Goal: Find specific page/section: Find specific page/section

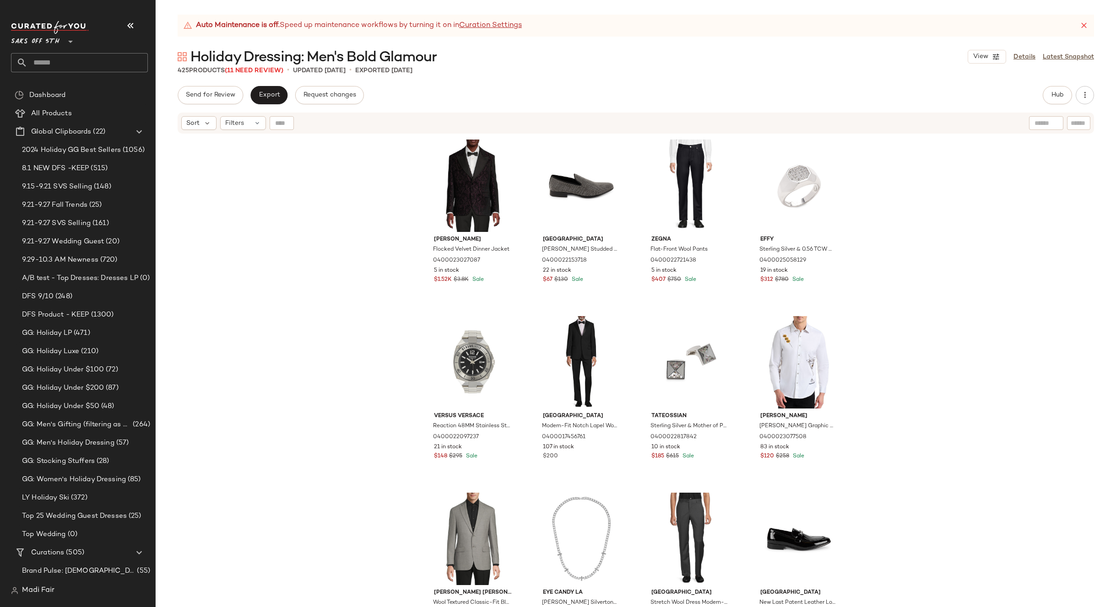
click at [48, 47] on span "Saks OFF 5TH" at bounding box center [35, 39] width 49 height 16
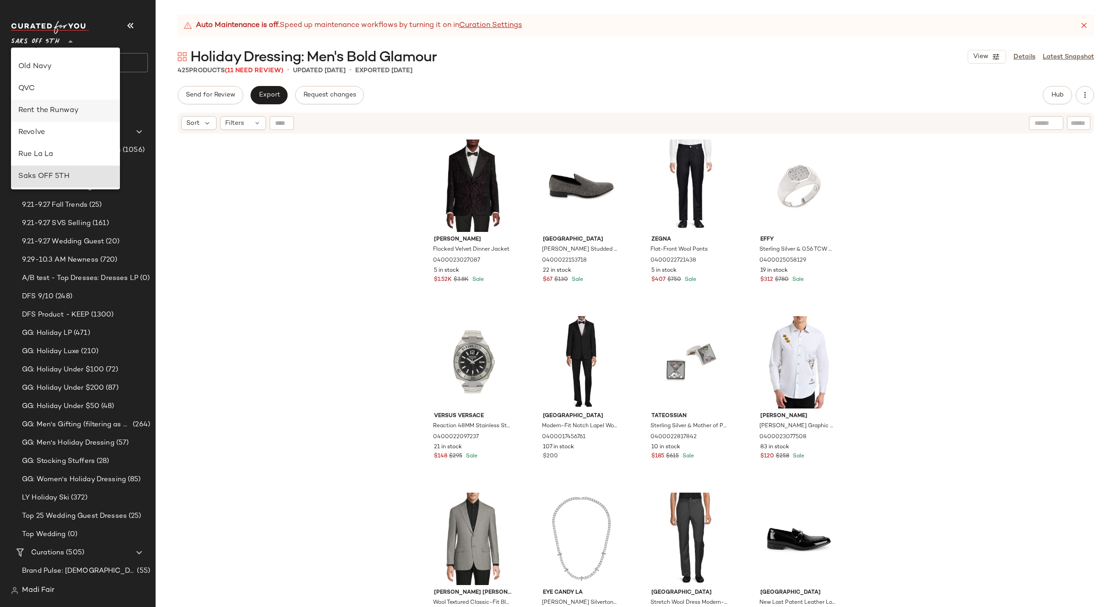
scroll to position [346, 0]
click at [68, 131] on div "Rent the Runway" at bounding box center [65, 133] width 94 height 11
type input "**"
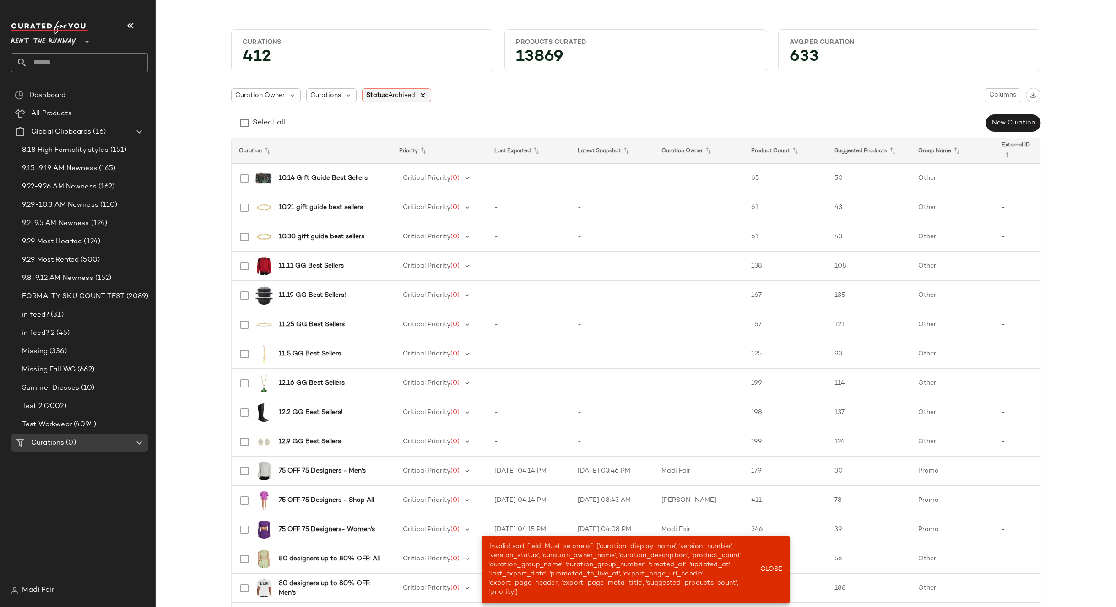
click at [421, 93] on icon at bounding box center [423, 95] width 8 height 8
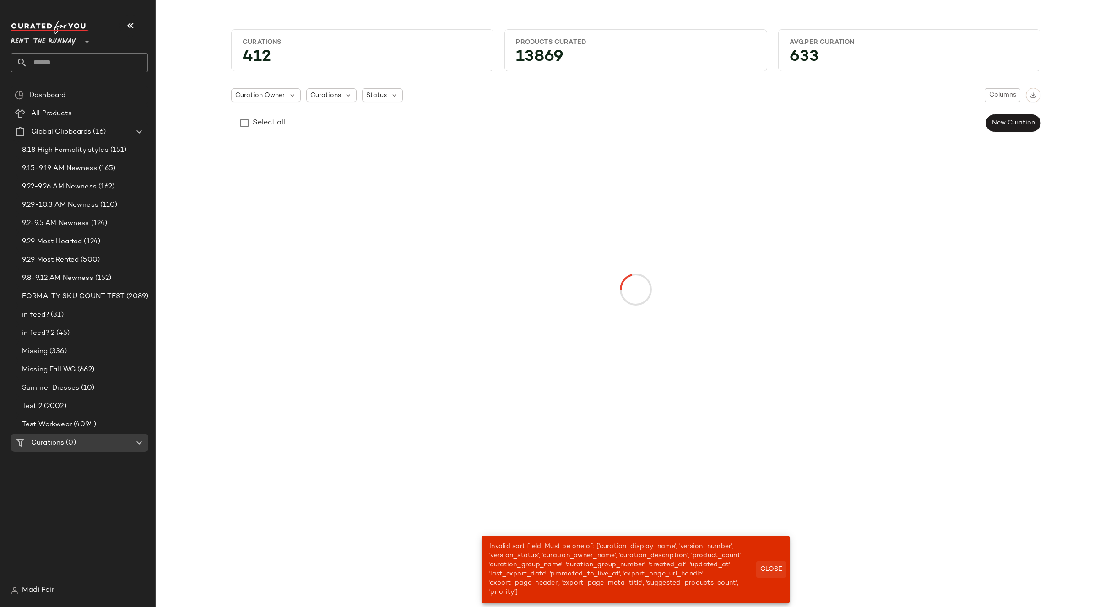
click at [776, 569] on span "Close" at bounding box center [771, 569] width 22 height 7
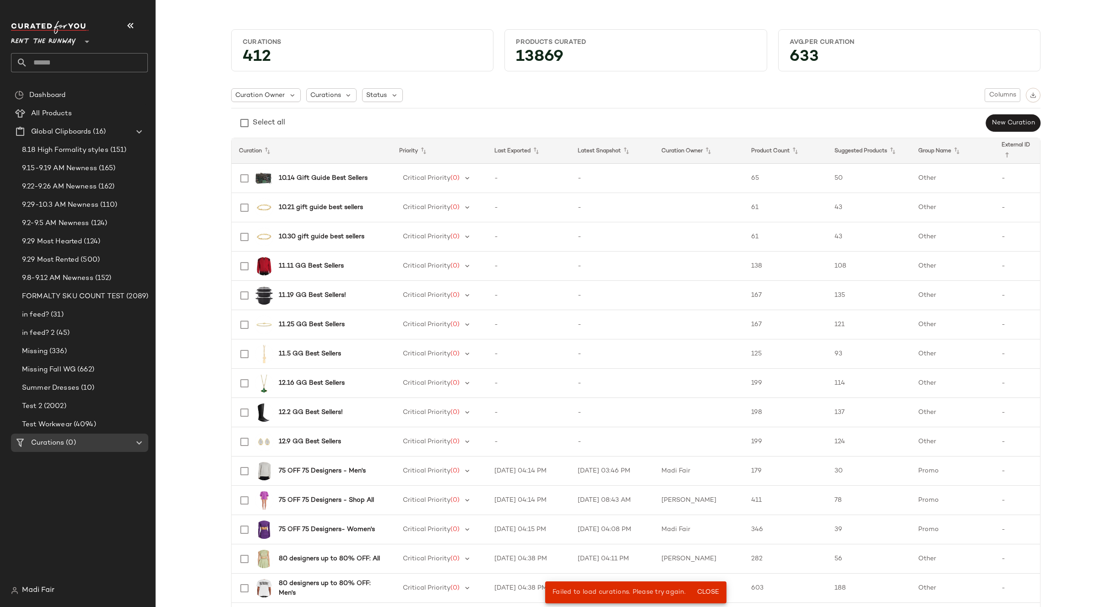
click at [57, 43] on span "Rent the Runway" at bounding box center [43, 39] width 65 height 16
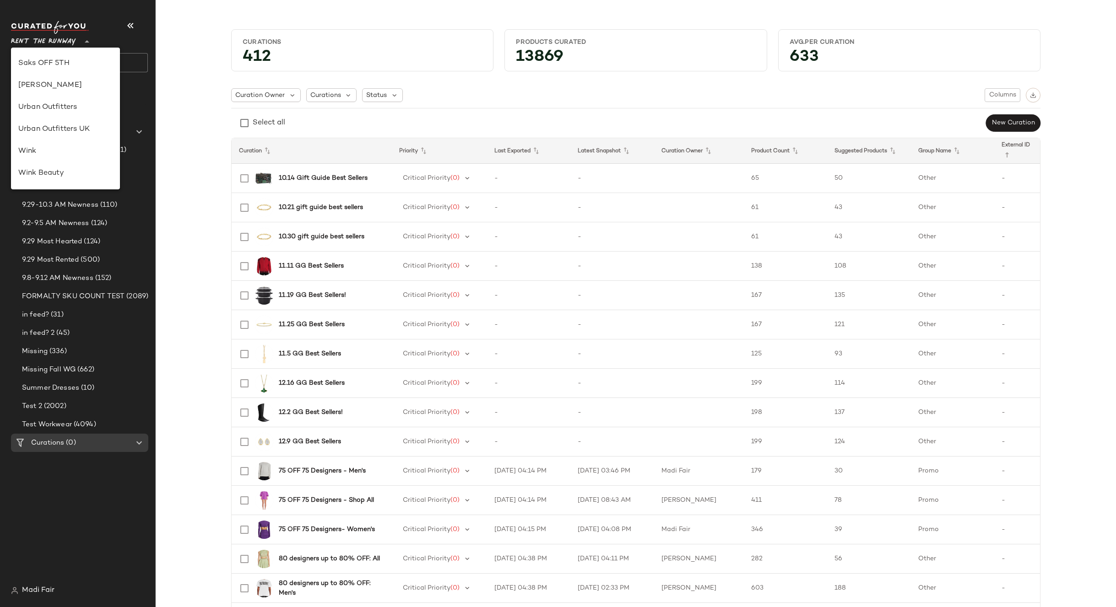
scroll to position [502, 0]
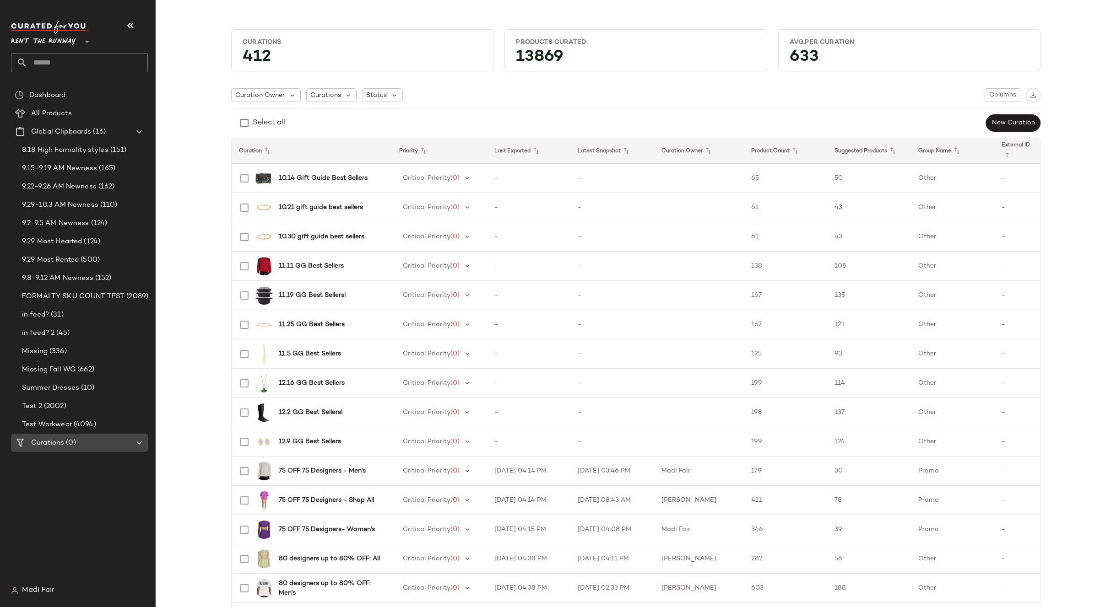
click at [57, 444] on span "Curations" at bounding box center [47, 443] width 33 height 11
click at [66, 178] on div "9.22-9.26 AM Newness (162)" at bounding box center [84, 187] width 137 height 18
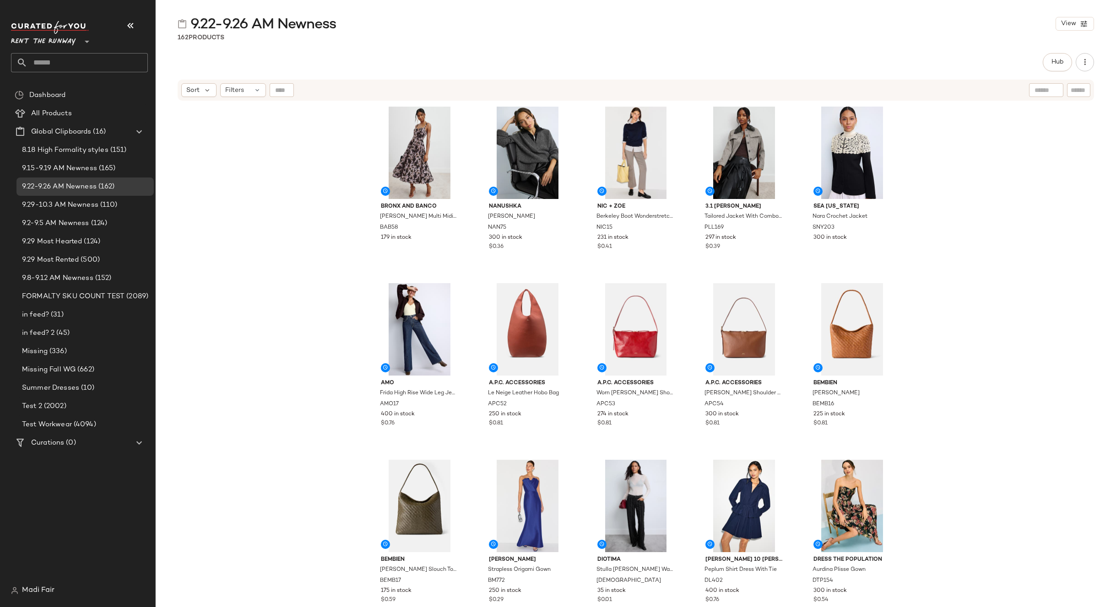
click at [62, 65] on input "text" at bounding box center [87, 62] width 120 height 19
click at [66, 440] on span "(0)" at bounding box center [69, 443] width 11 height 11
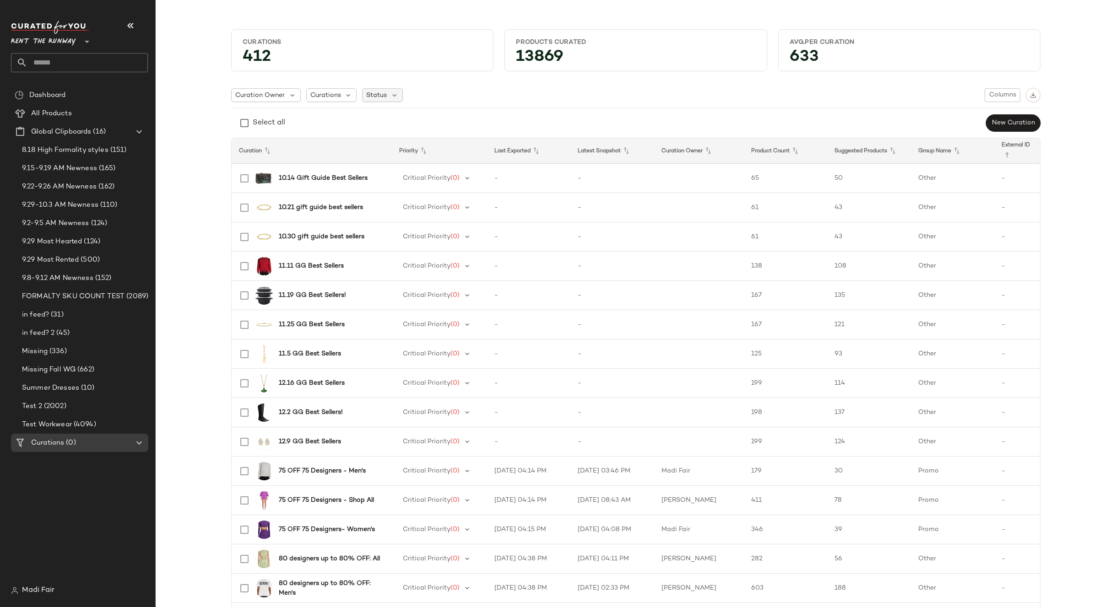
click at [372, 97] on span "Status" at bounding box center [376, 96] width 21 height 10
click at [383, 118] on span "Archived" at bounding box center [395, 118] width 27 height 18
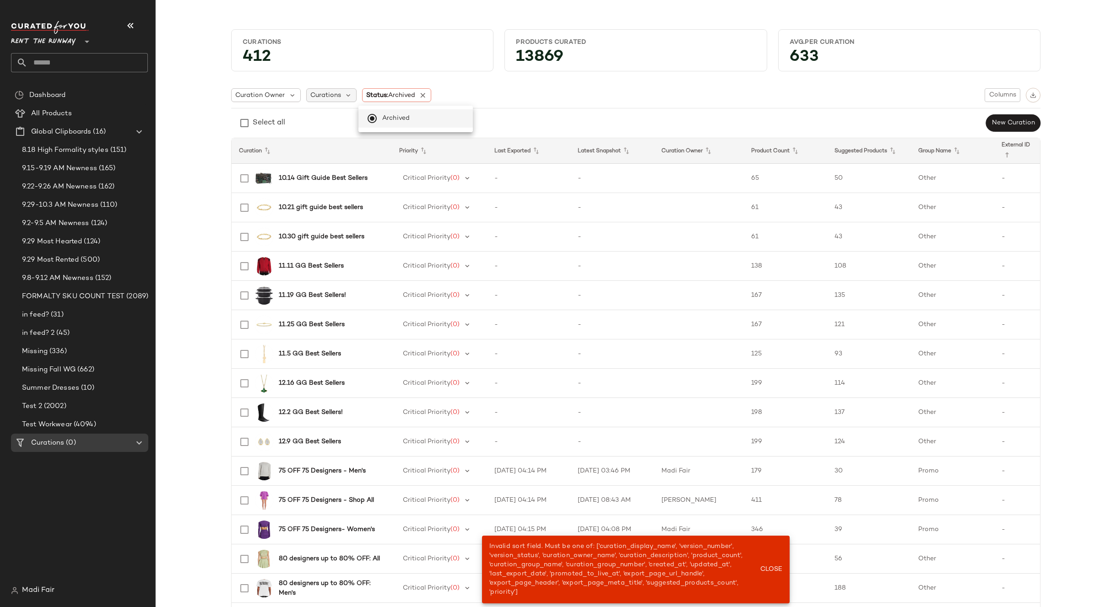
click at [332, 97] on span "Curations" at bounding box center [325, 96] width 31 height 10
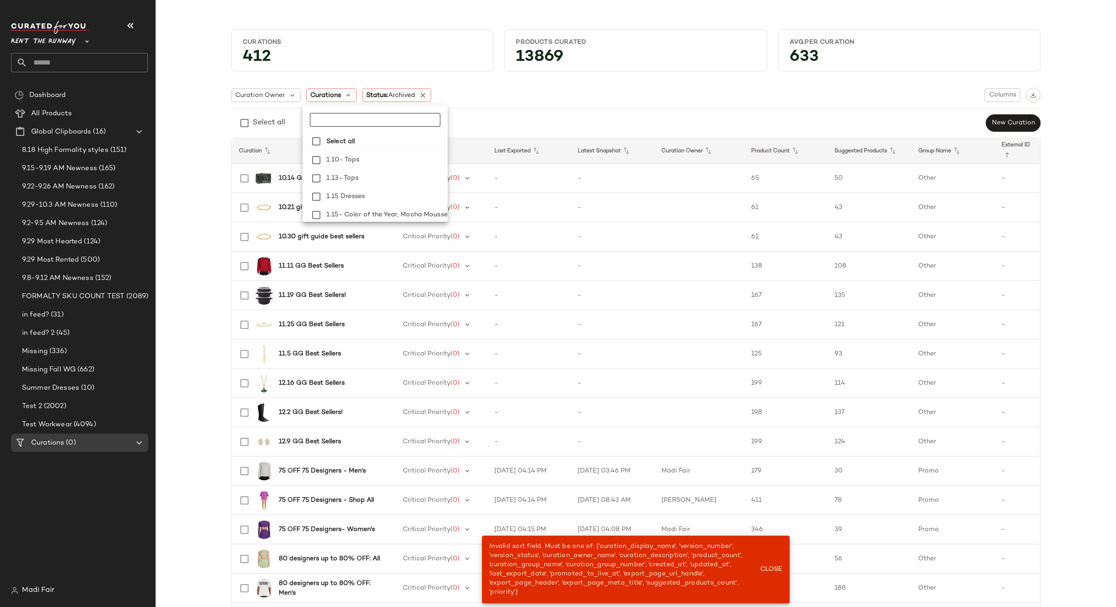
click at [336, 124] on input "text" at bounding box center [367, 120] width 114 height 14
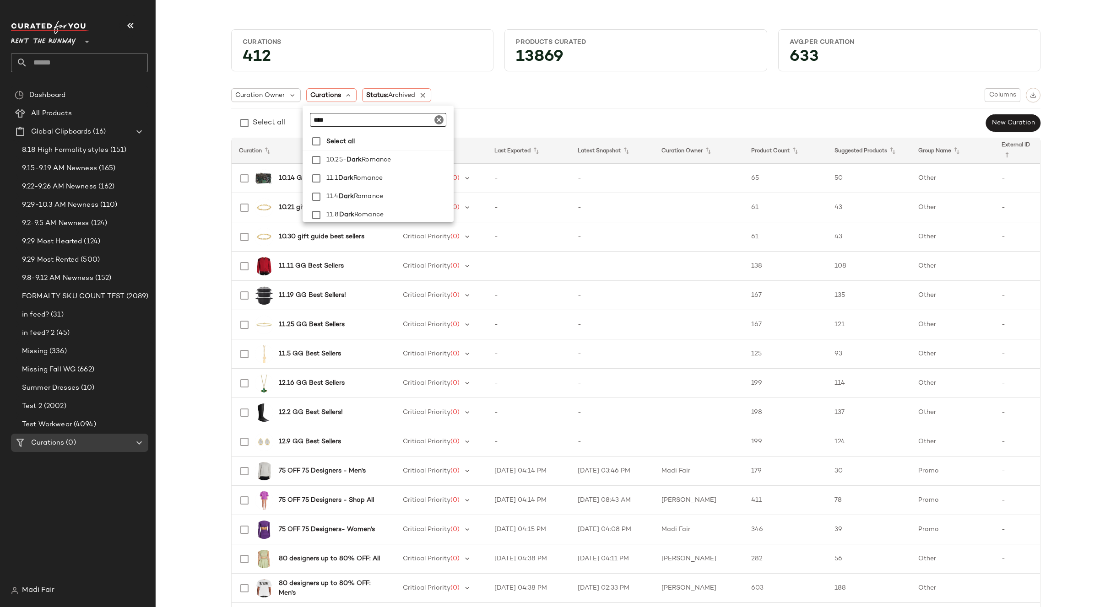
drag, startPoint x: 318, startPoint y: 119, endPoint x: 294, endPoint y: 120, distance: 23.8
click at [294, 120] on body "Rent the Runway ** Dashboard All Products Global Clipboards (16) 8.18 High Form…" at bounding box center [558, 303] width 1116 height 607
type input "****"
click at [350, 218] on span "y Hues" at bounding box center [355, 213] width 21 height 18
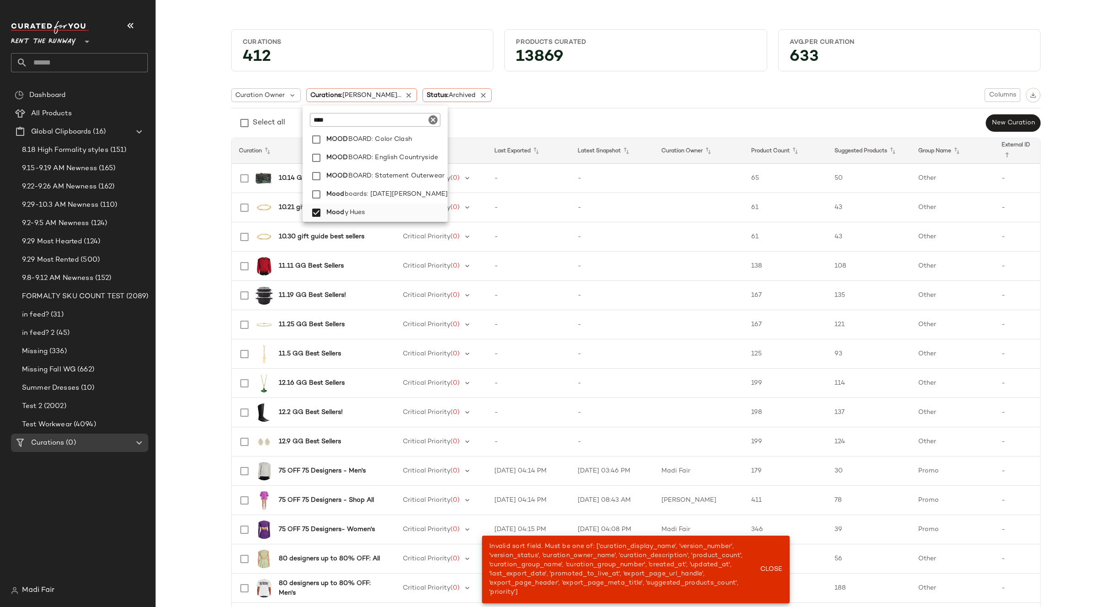
click at [327, 213] on span "Mood" at bounding box center [335, 213] width 18 height 18
click at [329, 212] on span "Mood" at bounding box center [335, 213] width 18 height 18
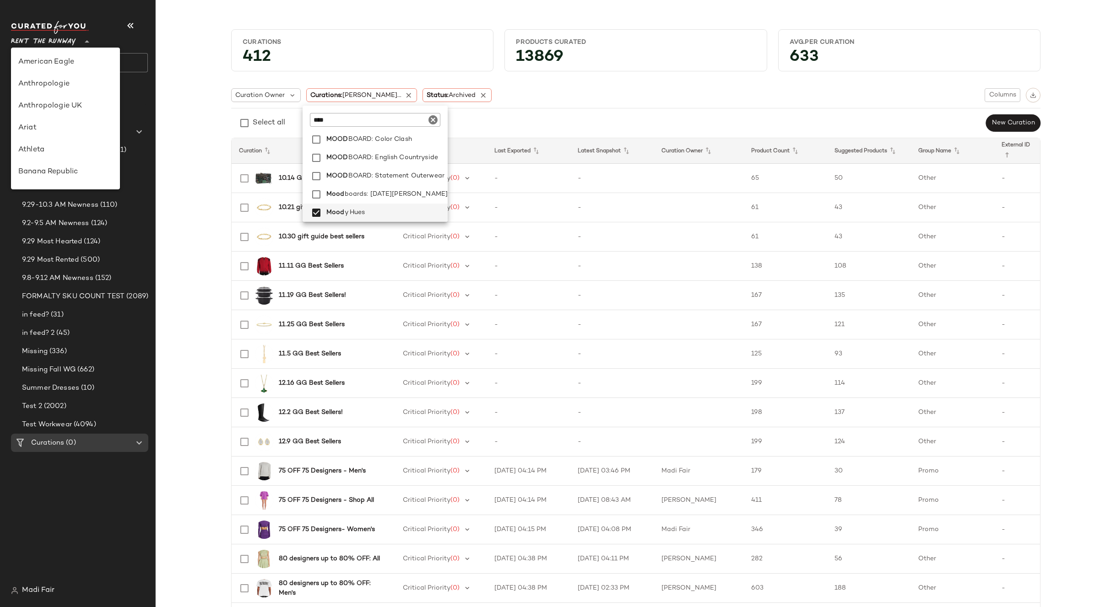
click at [57, 41] on span "Rent the Runway" at bounding box center [43, 39] width 65 height 16
click at [87, 127] on div "Saks OFF 5TH" at bounding box center [65, 128] width 94 height 11
type input "**"
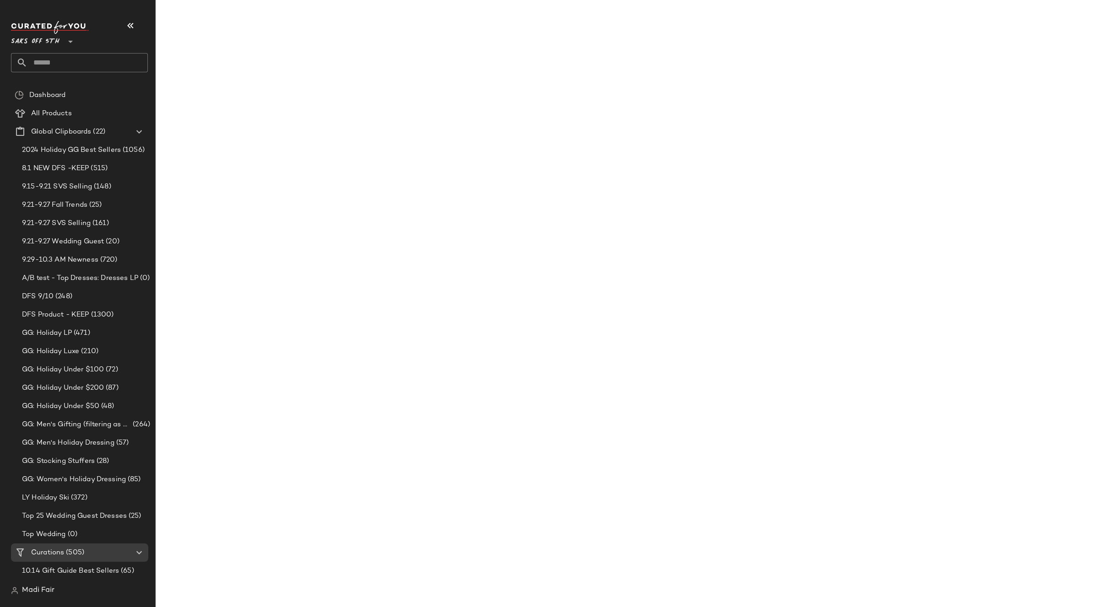
click at [63, 62] on input "text" at bounding box center [87, 62] width 120 height 19
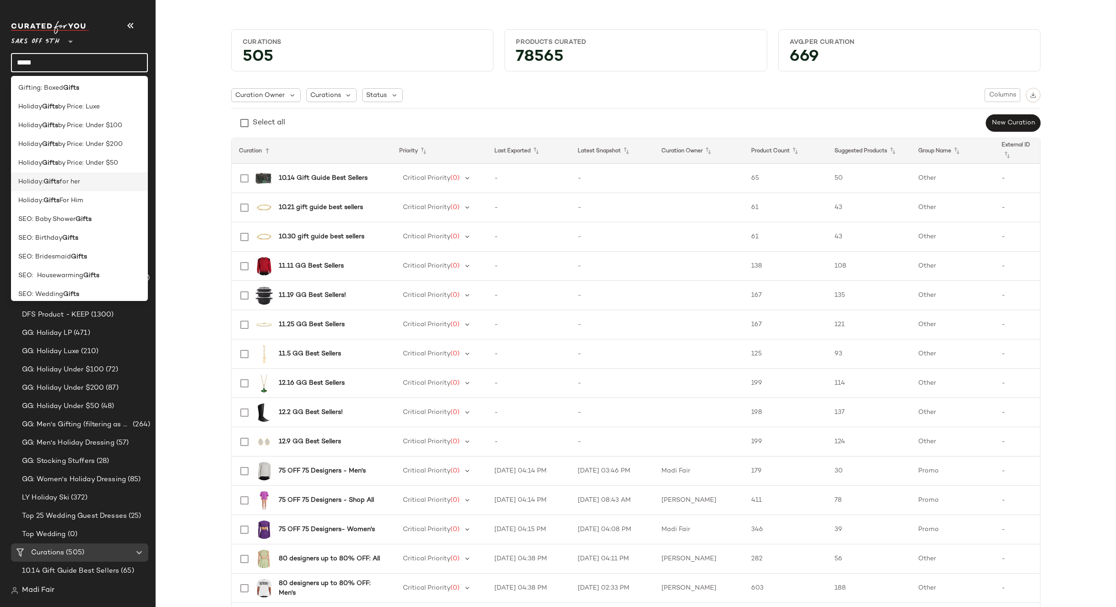
scroll to position [64, 0]
type input "*****"
click at [68, 170] on div "Holiday: Gifts for her" at bounding box center [79, 175] width 137 height 19
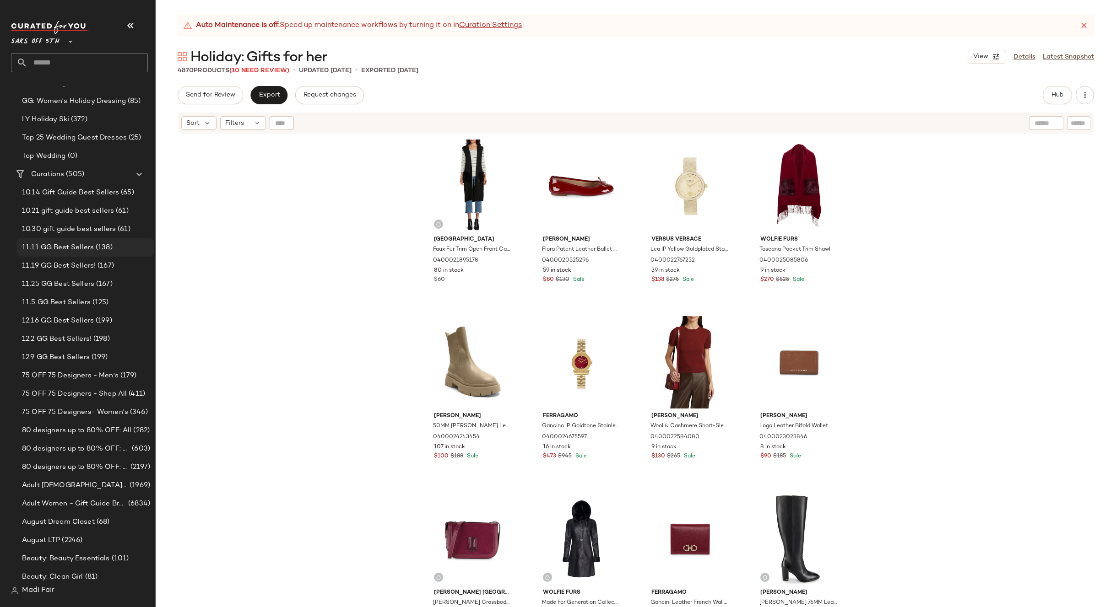
scroll to position [366, 0]
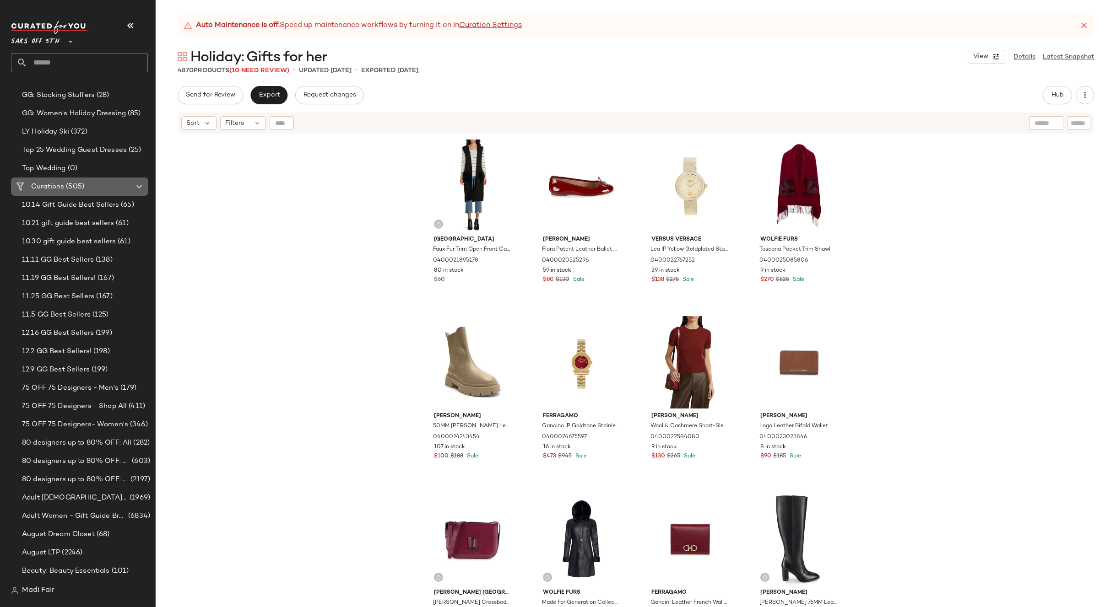
click at [56, 186] on span "Curations" at bounding box center [47, 187] width 33 height 11
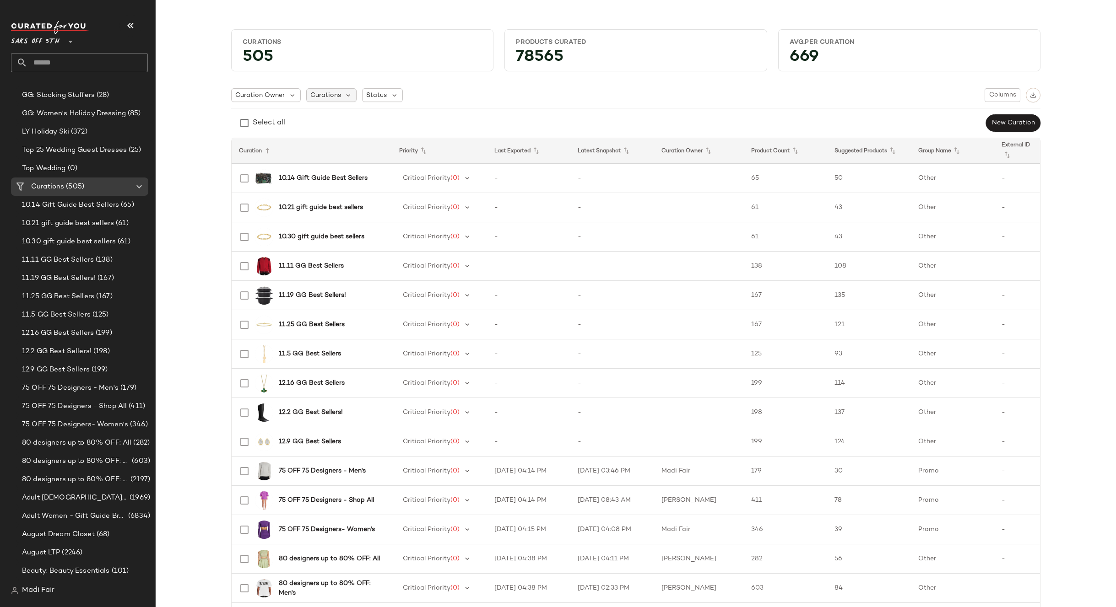
click at [323, 97] on span "Curations" at bounding box center [325, 96] width 31 height 10
click at [268, 92] on span "Curation Owner" at bounding box center [259, 96] width 49 height 10
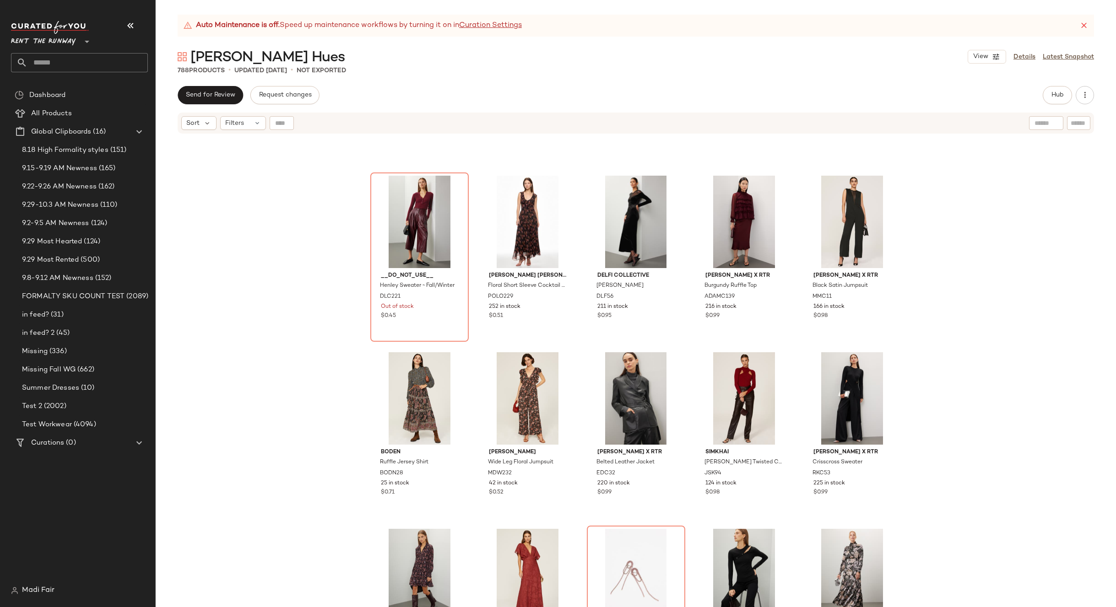
scroll to position [556, 0]
